Goal: Task Accomplishment & Management: Complete application form

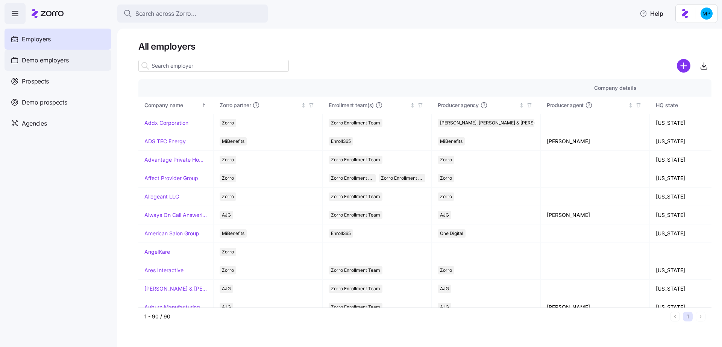
click at [65, 57] on span "Demo employers" at bounding box center [45, 60] width 47 height 9
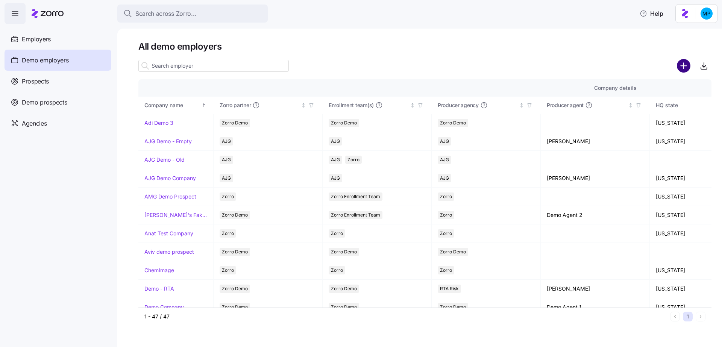
click at [684, 67] on circle "add icon" at bounding box center [684, 66] width 12 height 12
